Goal: Check status: Check status

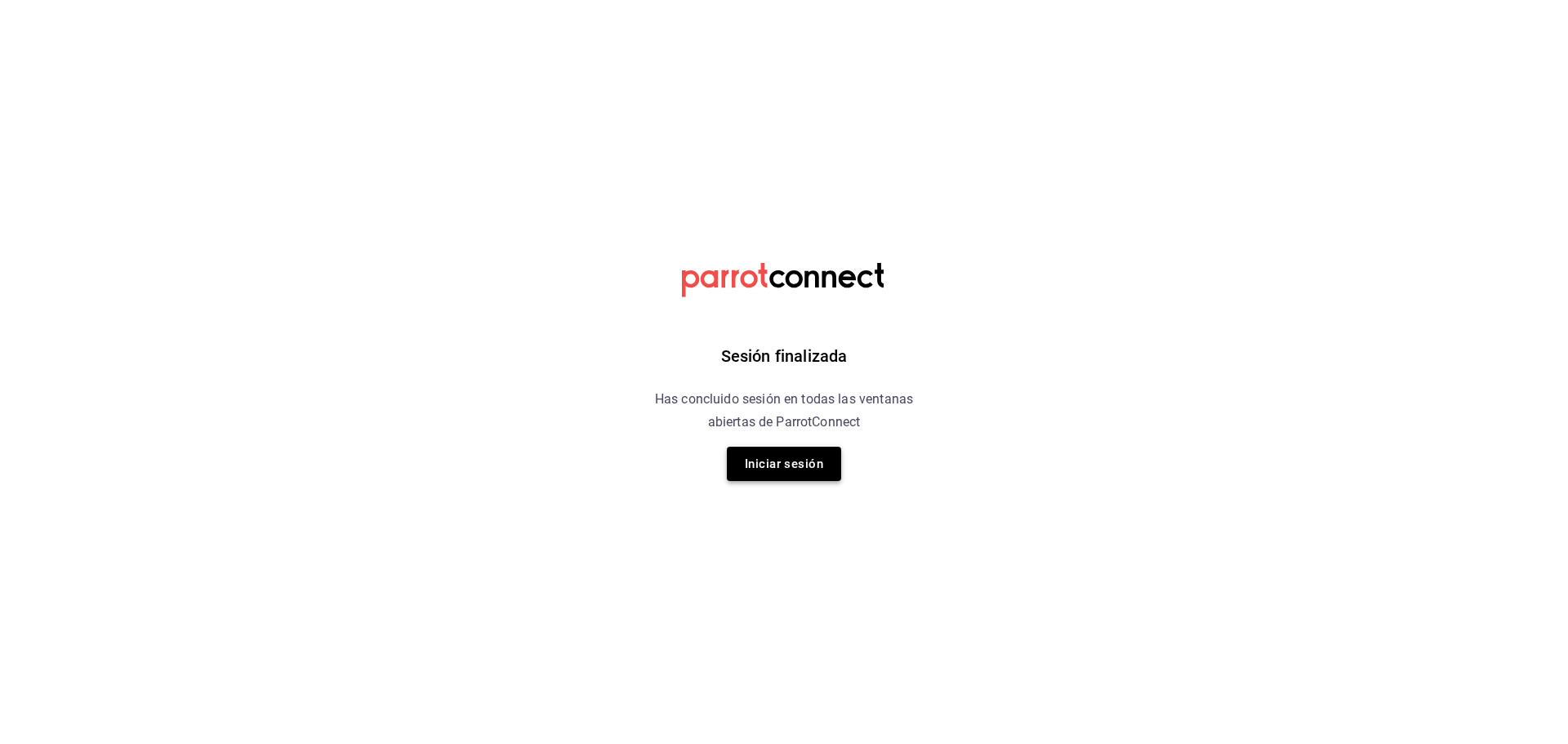
click at [815, 471] on button "Iniciar sesión" at bounding box center [784, 463] width 114 height 34
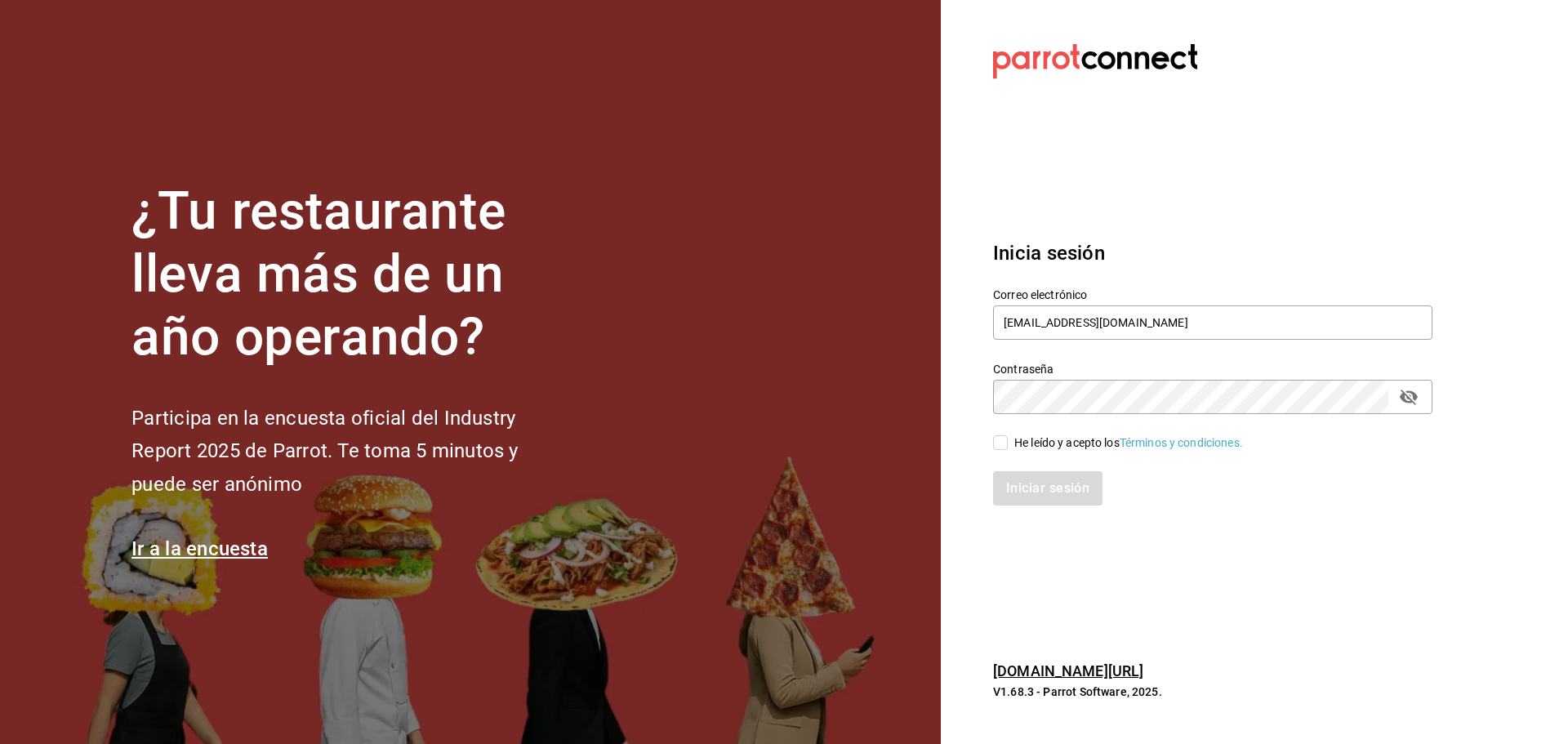
click at [1002, 443] on input "He leído y acepto los Términos y condiciones." at bounding box center [1000, 442] width 15 height 15
checkbox input "true"
click at [1059, 494] on button "Iniciar sesión" at bounding box center [1049, 488] width 111 height 34
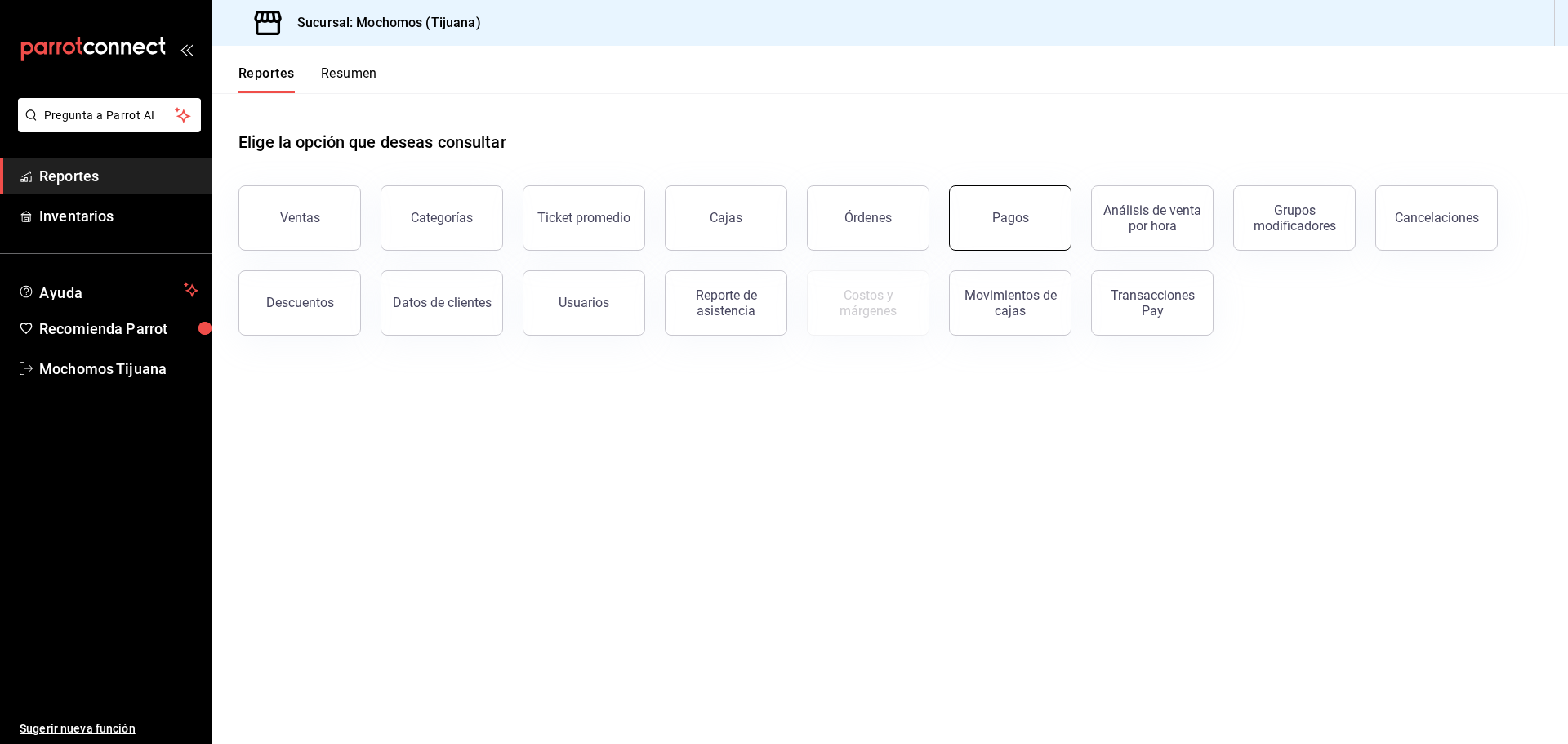
click at [984, 227] on button "Pagos" at bounding box center [1010, 218] width 122 height 65
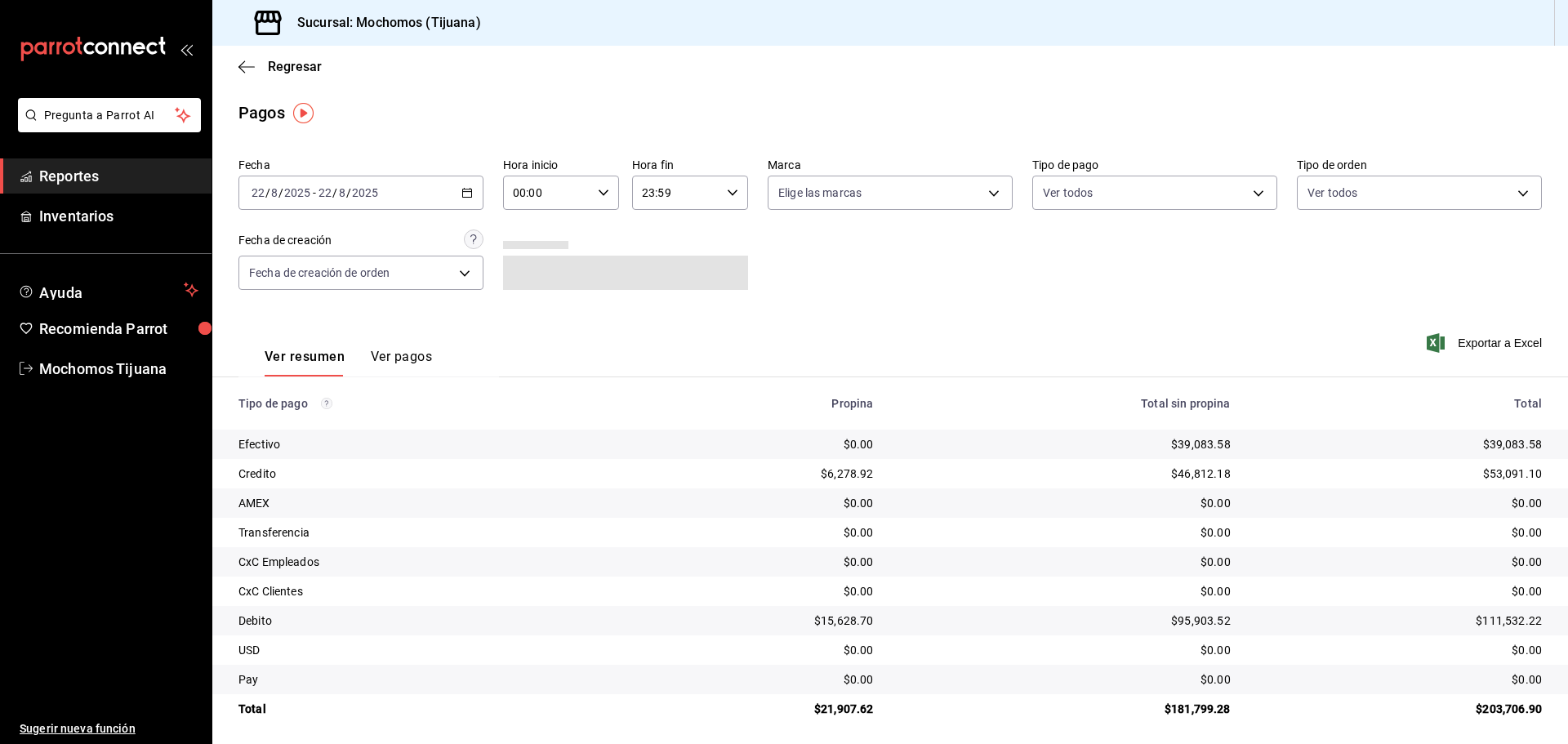
click at [456, 191] on div "[DATE] [DATE] - [DATE] [DATE]" at bounding box center [361, 192] width 245 height 34
click at [383, 236] on li "Hoy" at bounding box center [315, 242] width 152 height 37
click at [591, 195] on div "00:00 Hora inicio" at bounding box center [561, 192] width 116 height 34
click at [537, 313] on span "04" at bounding box center [529, 309] width 32 height 13
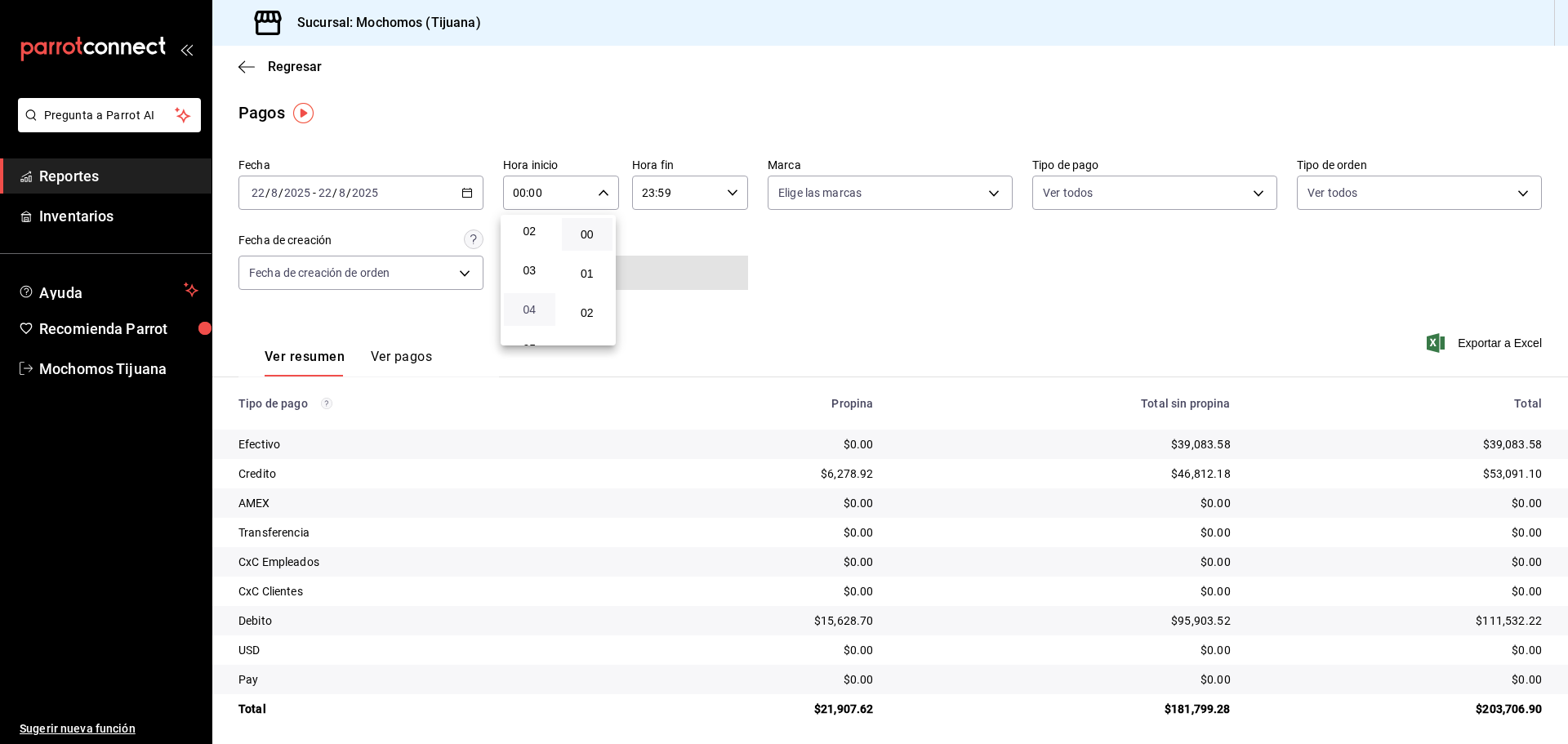
type input "04:00"
click at [1186, 260] on div at bounding box center [784, 372] width 1568 height 744
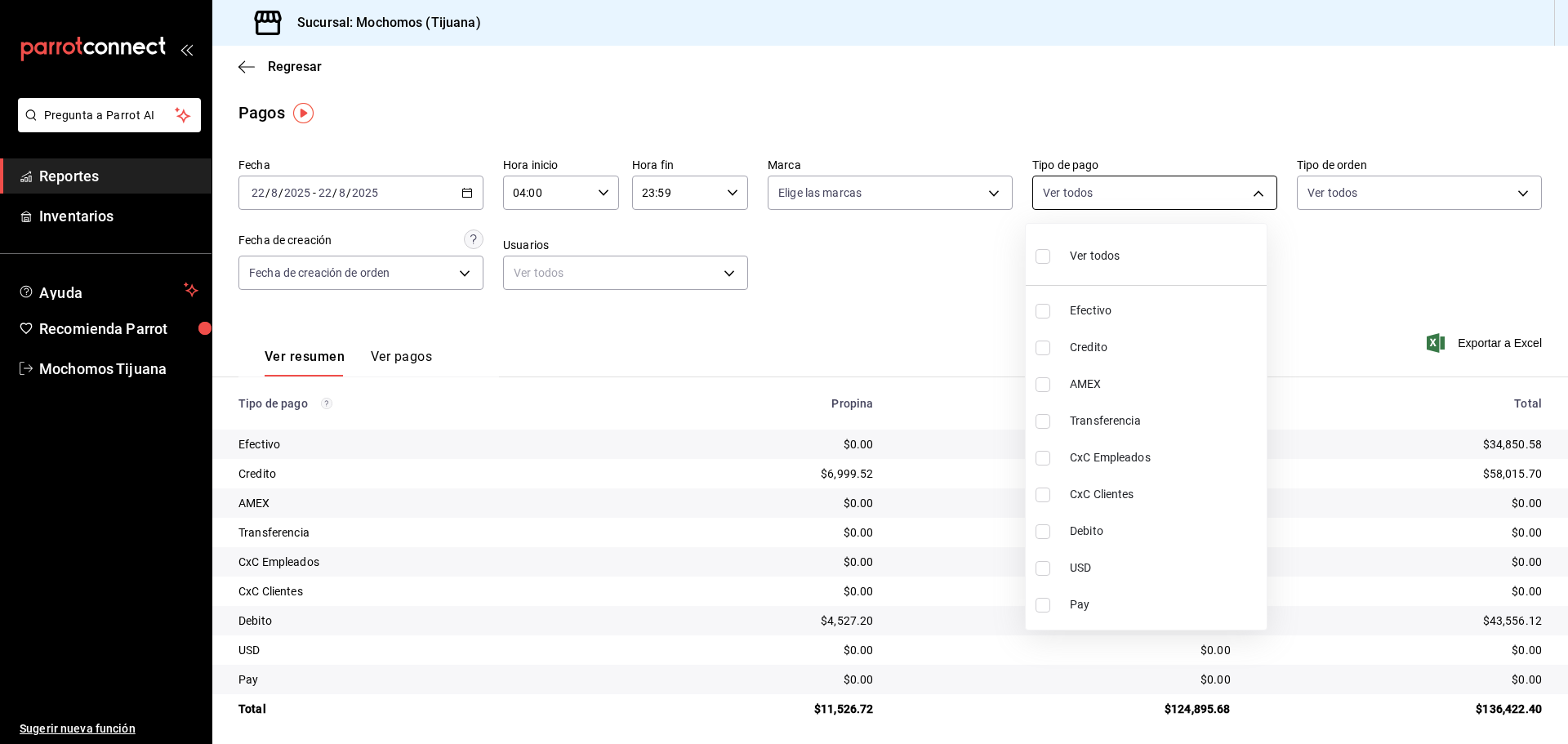
click at [1244, 191] on body "Pregunta a Parrot AI Reportes Inventarios Ayuda Recomienda Parrot Mochomos Tiju…" at bounding box center [784, 372] width 1568 height 744
click at [1148, 343] on span "Credito" at bounding box center [1165, 347] width 190 height 17
type input "a27a072c-b141-4985-9f83-ae60dbe2196b"
checkbox input "true"
click at [1174, 537] on span "Debito" at bounding box center [1172, 531] width 190 height 17
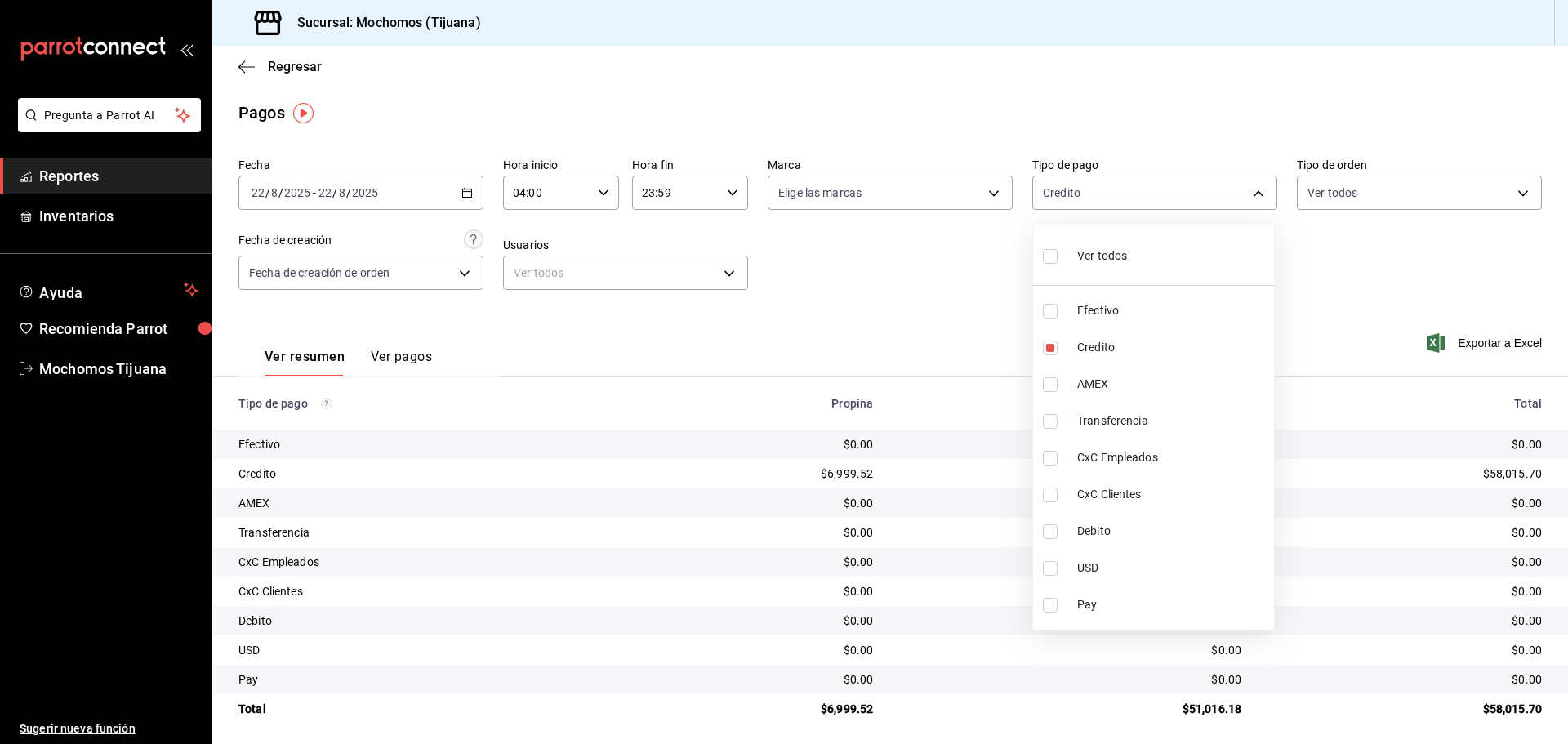
type input "a27a072c-b141-4985-9f83-ae60dbe2196b,b7370aa5-450f-4a05-bab4-2784151f97fb"
checkbox input "true"
click at [242, 63] on div at bounding box center [784, 372] width 1568 height 744
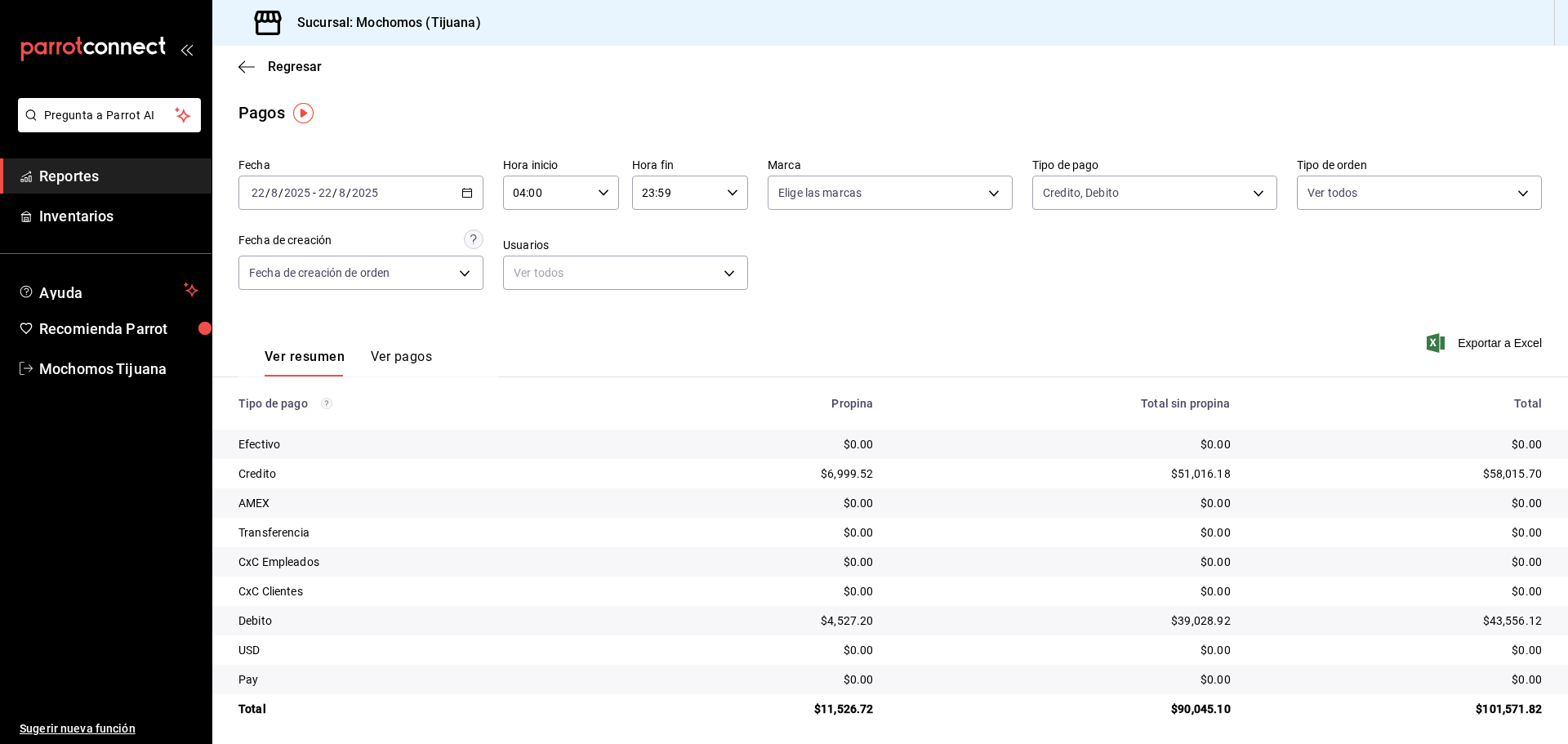
click at [242, 63] on icon "button" at bounding box center [241, 67] width 6 height 12
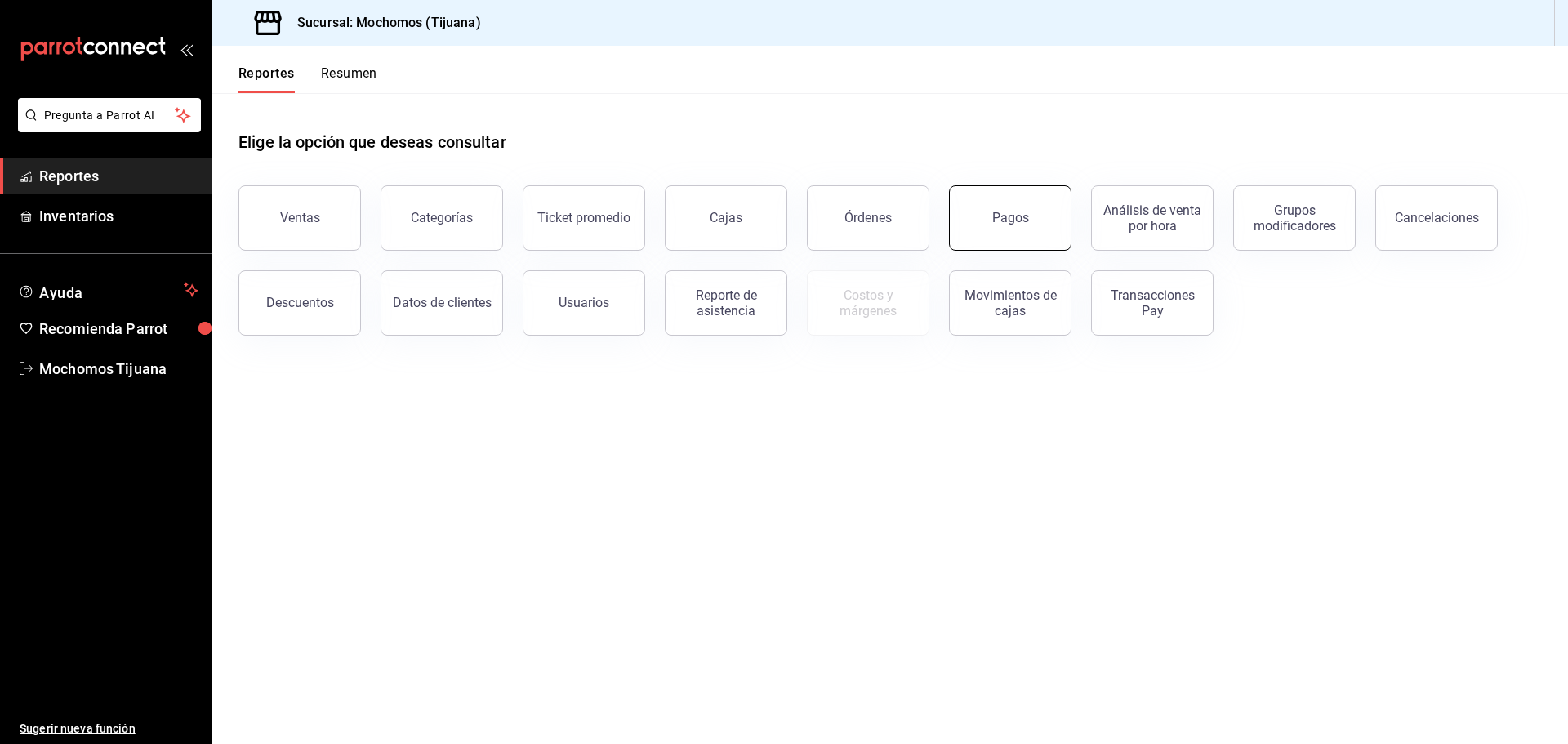
click at [984, 214] on button "Pagos" at bounding box center [1010, 218] width 122 height 65
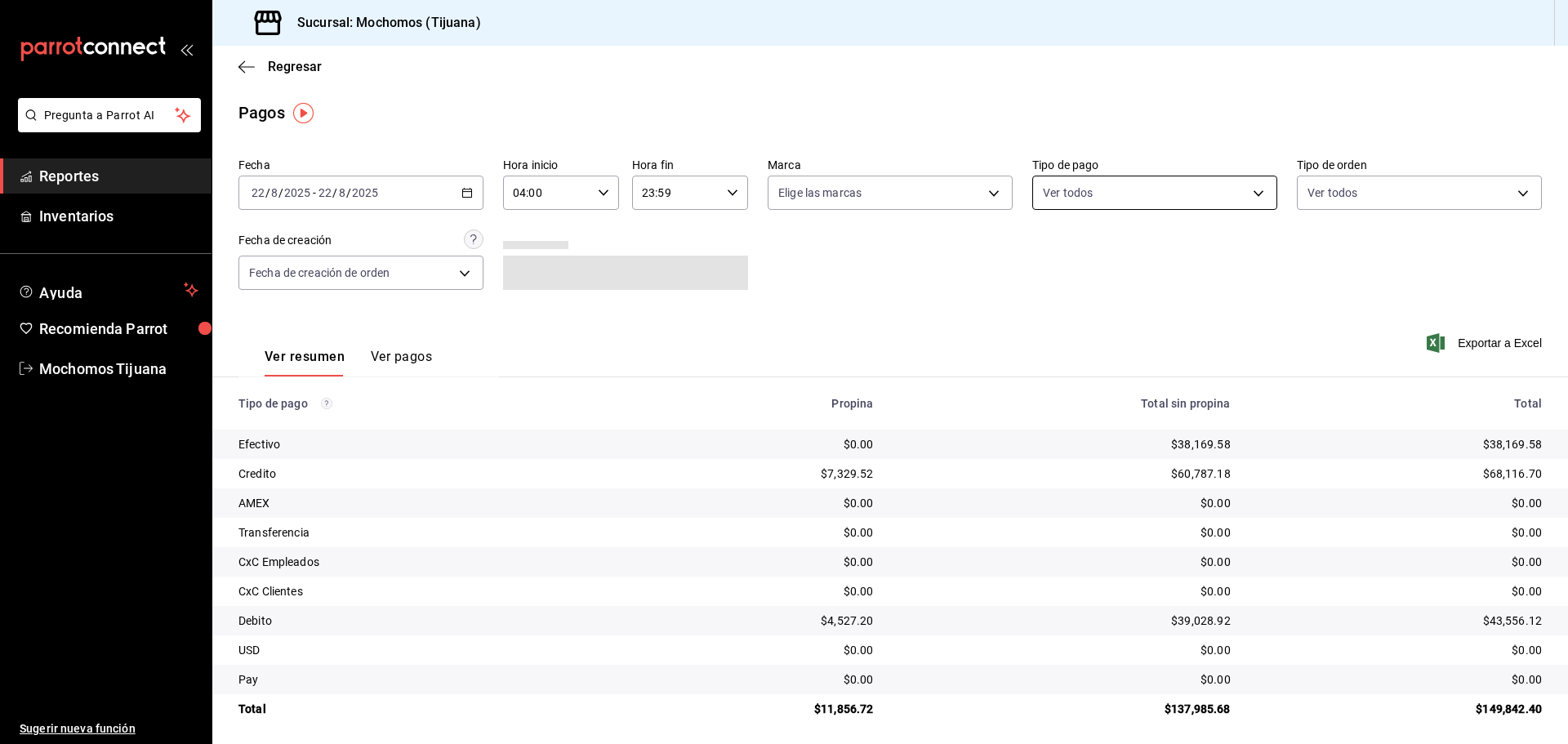
click at [1246, 188] on body "Pregunta a Parrot AI Reportes Inventarios Ayuda Recomienda Parrot Mochomos Tiju…" at bounding box center [784, 372] width 1568 height 744
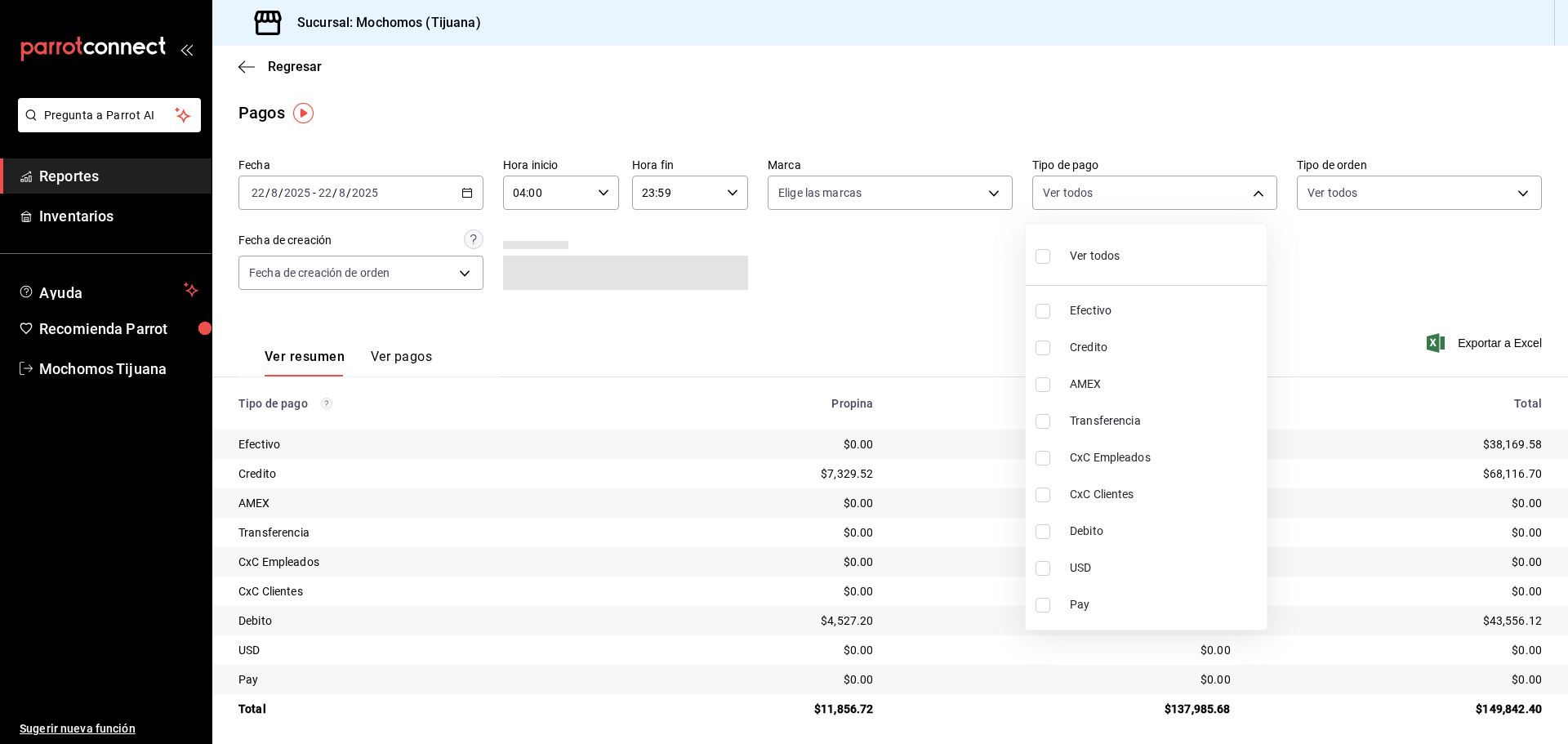
click at [1147, 341] on span "Credito" at bounding box center [1165, 347] width 190 height 17
type input "a27a072c-b141-4985-9f83-ae60dbe2196b"
checkbox input "true"
click at [1144, 523] on span "Debito" at bounding box center [1172, 531] width 190 height 17
type input "a27a072c-b141-4985-9f83-ae60dbe2196b,b7370aa5-450f-4a05-bab4-2784151f97fb"
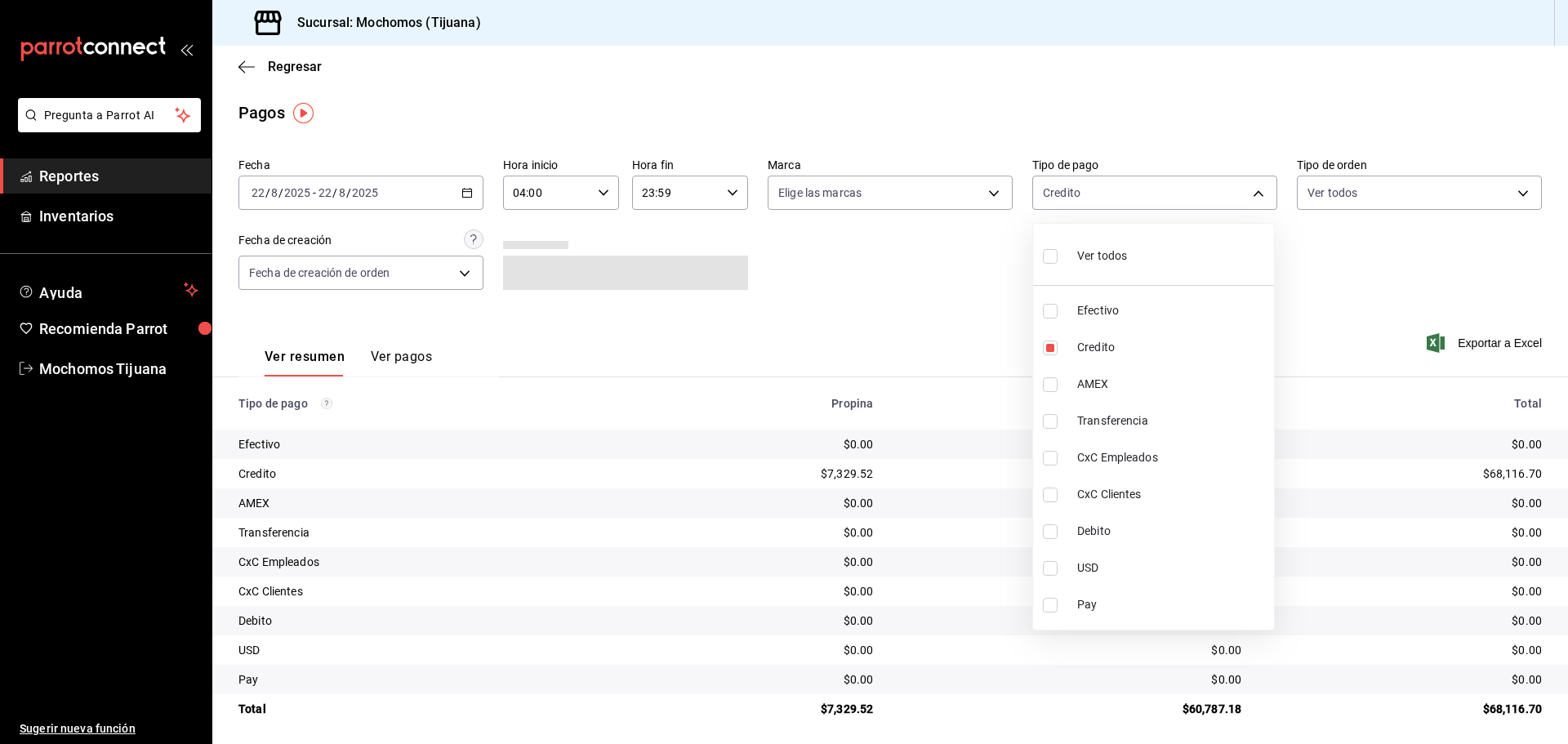
checkbox input "true"
